Goal: Transaction & Acquisition: Purchase product/service

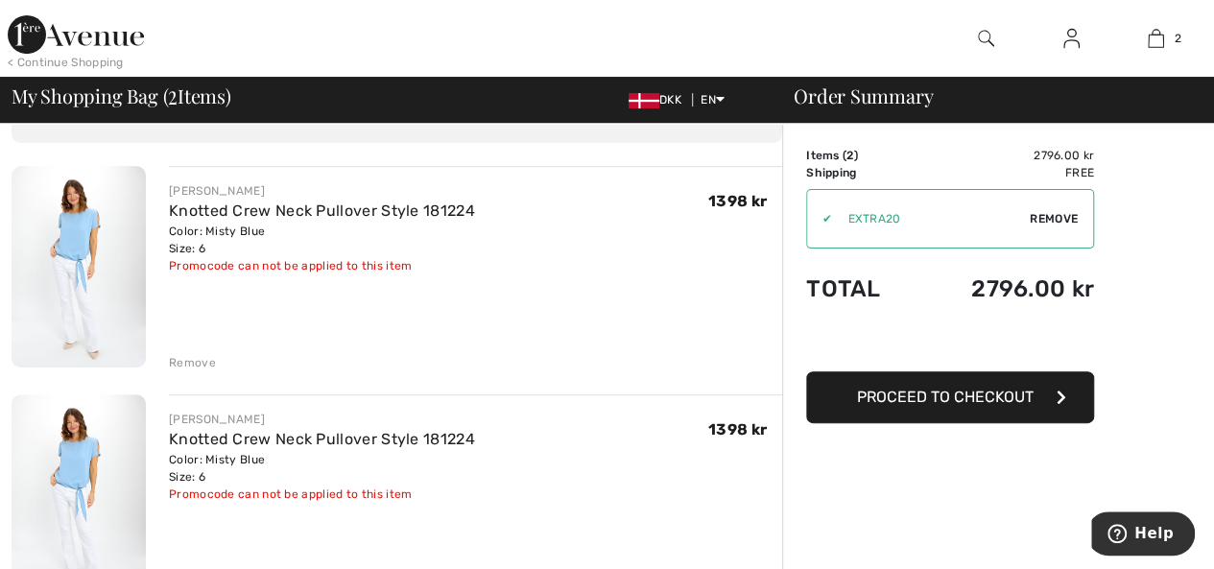
scroll to position [117, 0]
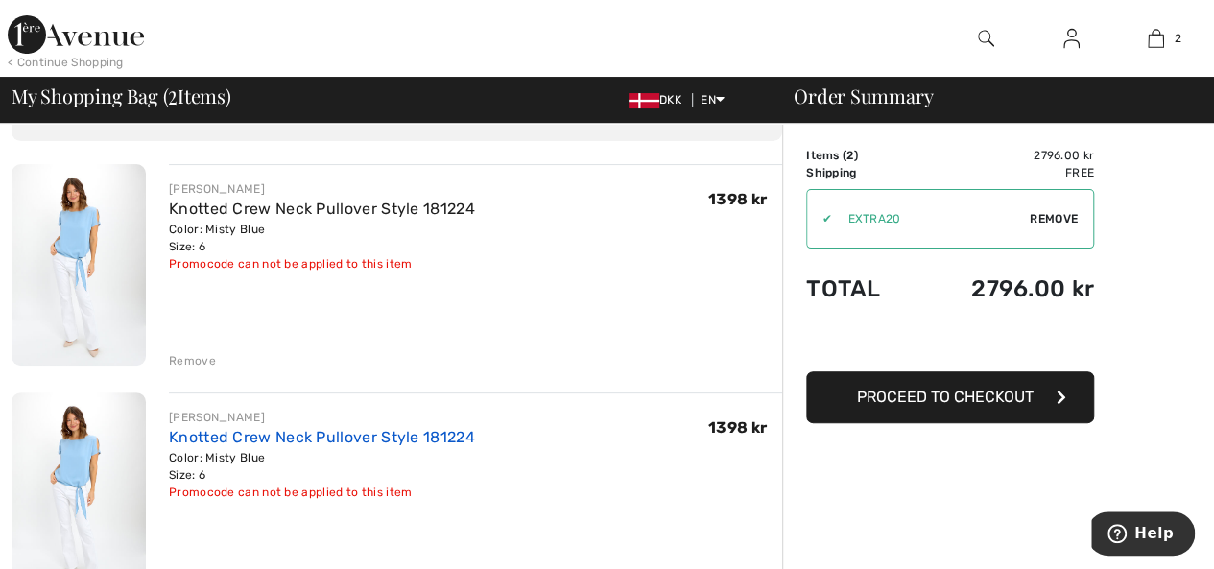
click at [439, 434] on link "Knotted Crew Neck Pullover Style 181224" at bounding box center [322, 437] width 306 height 18
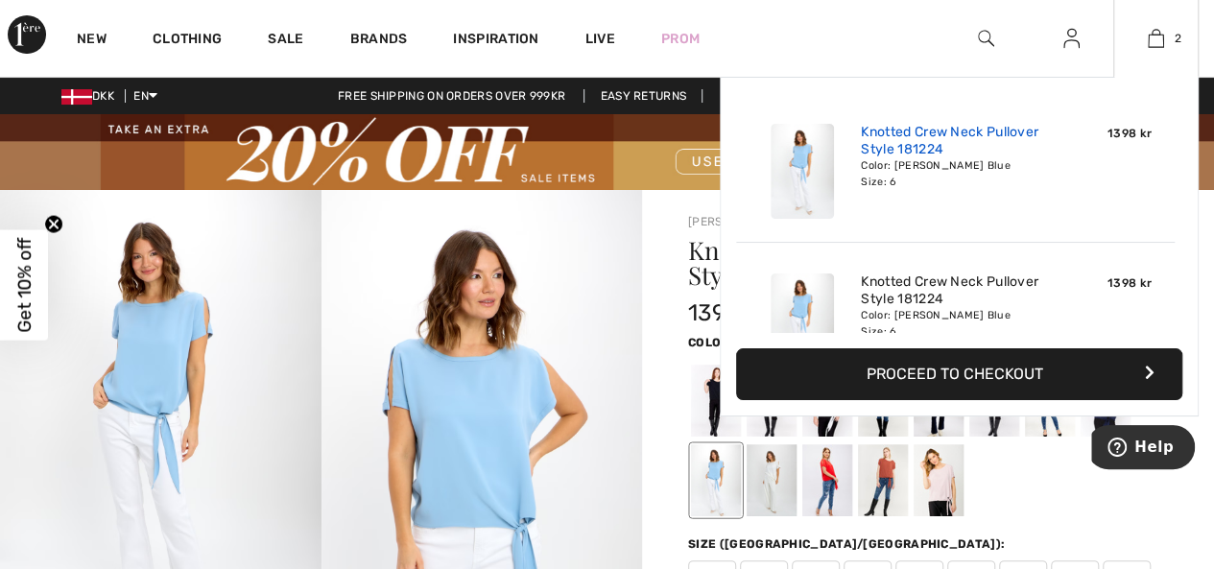
click at [967, 149] on link "Knotted Crew Neck Pullover Style 181224" at bounding box center [955, 141] width 189 height 35
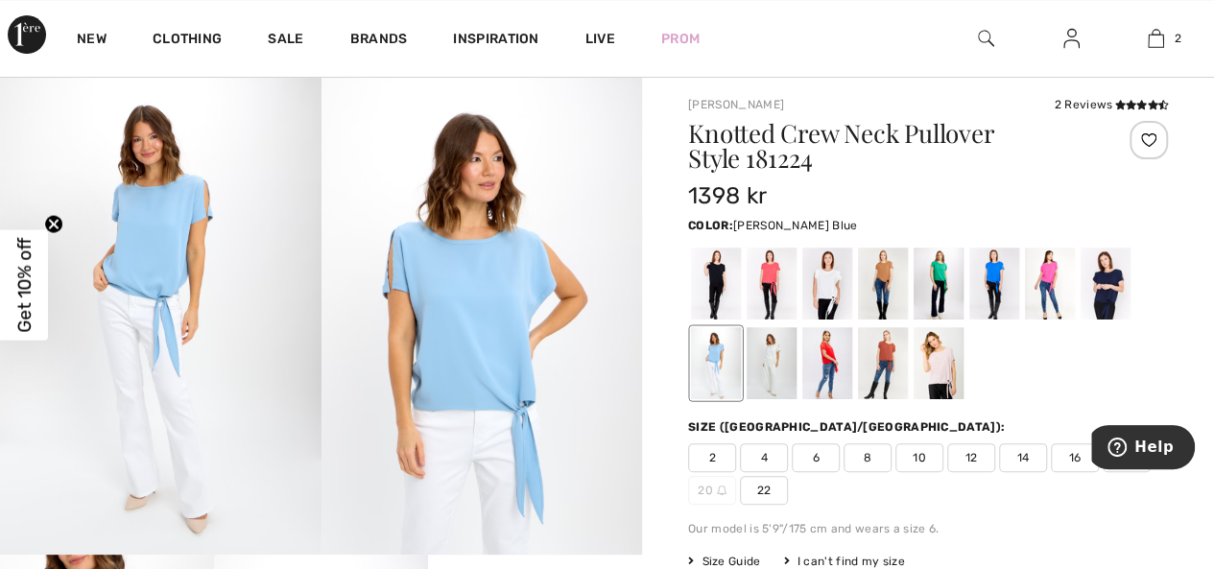
scroll to position [50, 0]
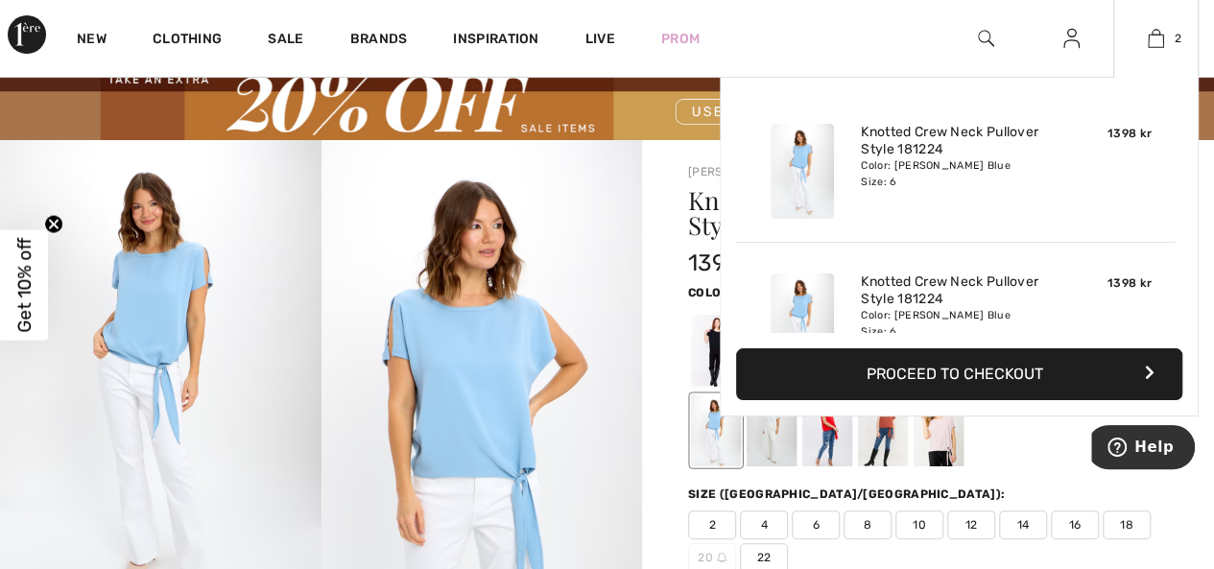
click at [1060, 376] on button "Proceed to Checkout" at bounding box center [959, 374] width 446 height 52
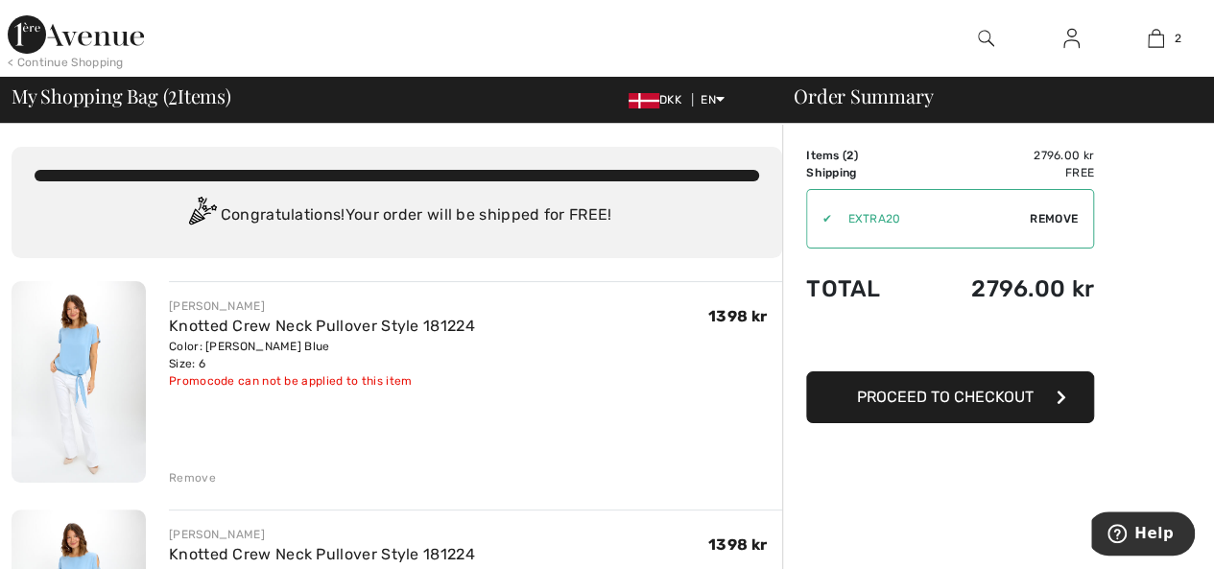
scroll to position [6, 0]
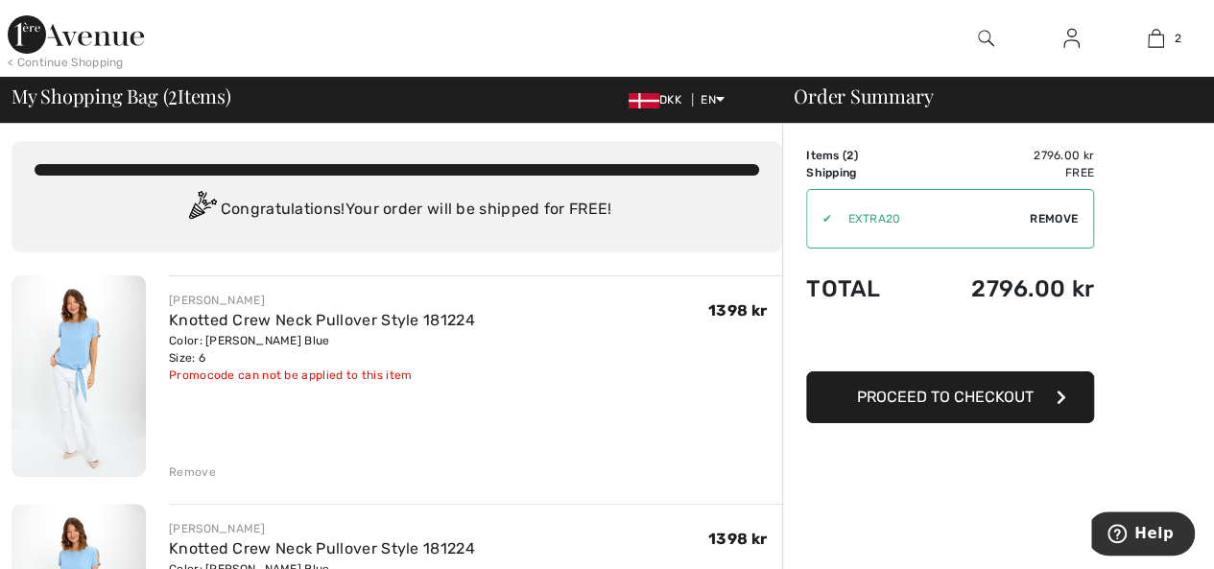
click at [708, 424] on div "FRANK LYMAN Knotted Crew Neck Pullover Style 181224 Color: Misty Blue Size: 6 F…" at bounding box center [475, 377] width 613 height 205
click at [190, 474] on div "Remove" at bounding box center [192, 472] width 47 height 17
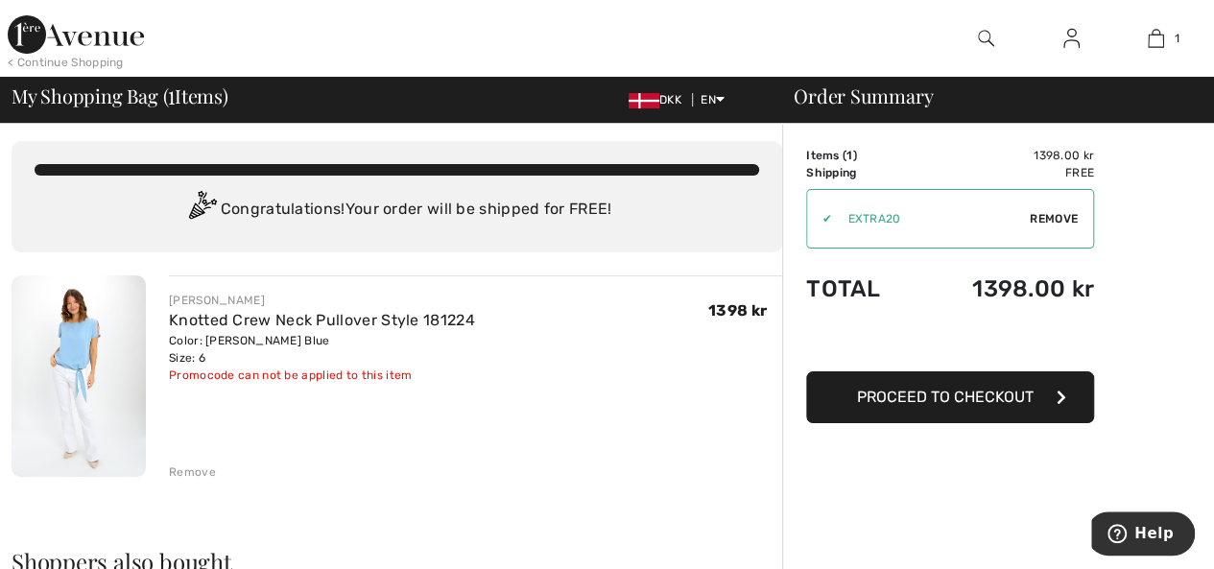
click at [964, 408] on button "Proceed to Checkout" at bounding box center [950, 397] width 288 height 52
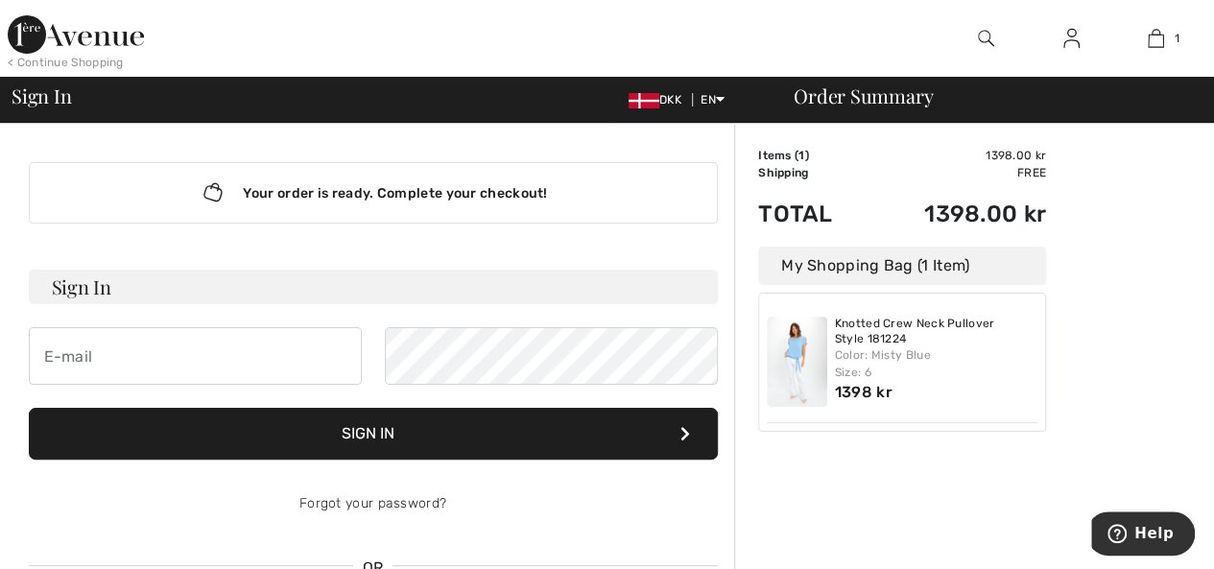
click at [660, 100] on span "DKK" at bounding box center [659, 99] width 60 height 13
click at [633, 93] on img at bounding box center [644, 100] width 31 height 15
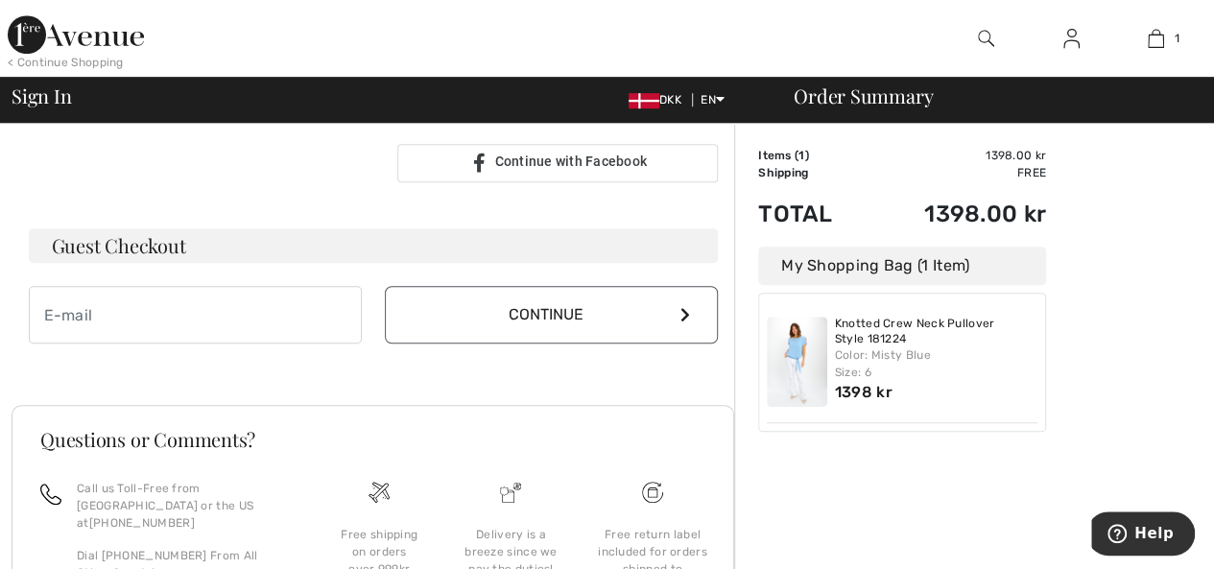
scroll to position [495, 0]
